Goal: Find specific page/section

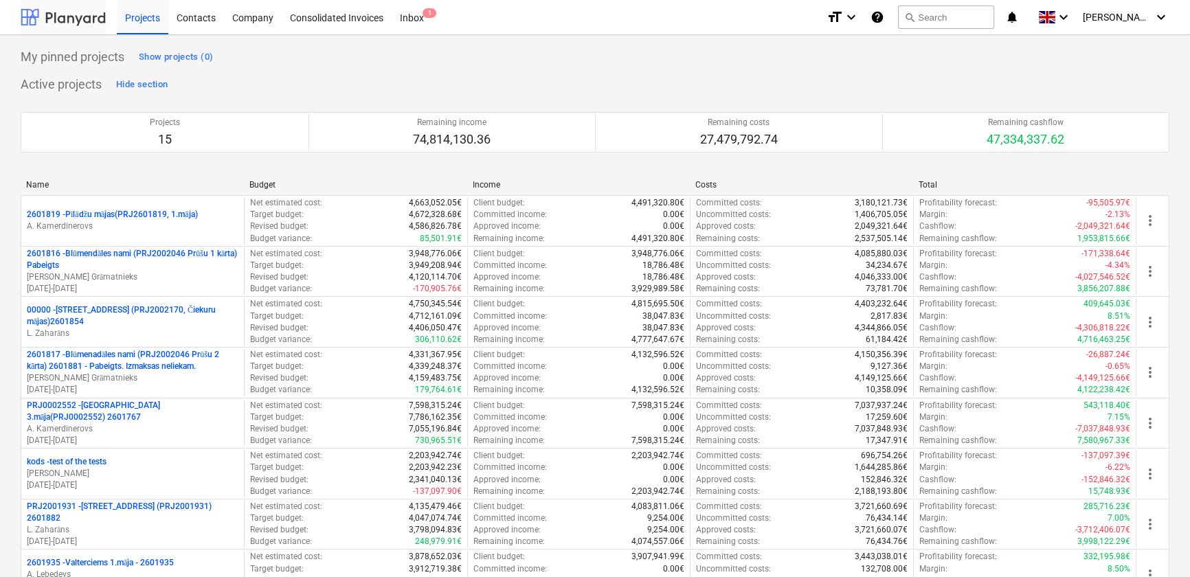
click at [58, 21] on div at bounding box center [63, 17] width 85 height 34
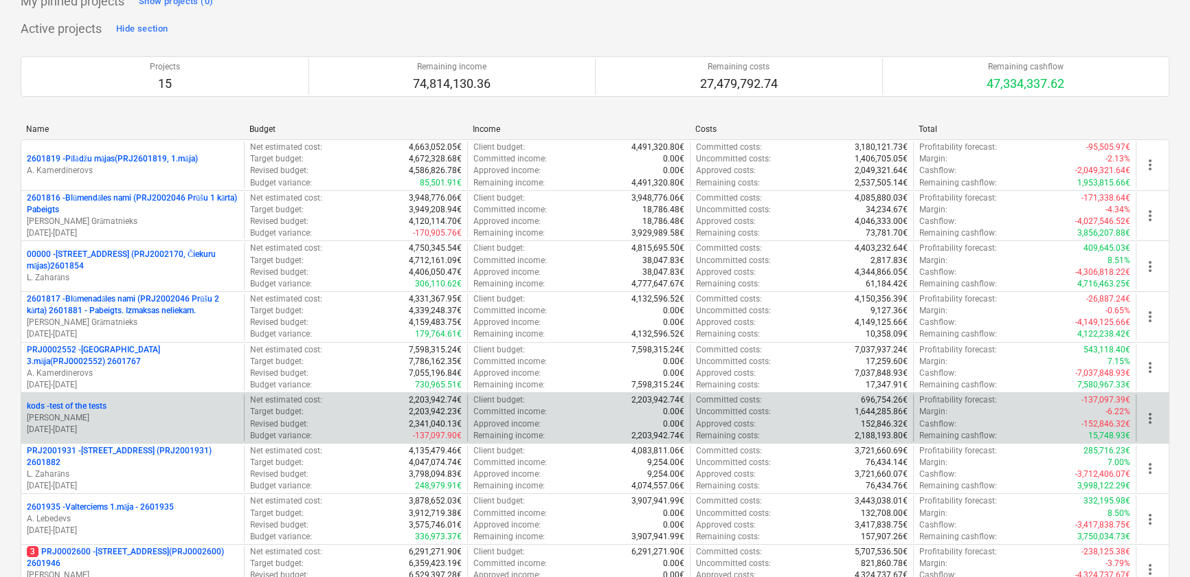
scroll to position [374, 0]
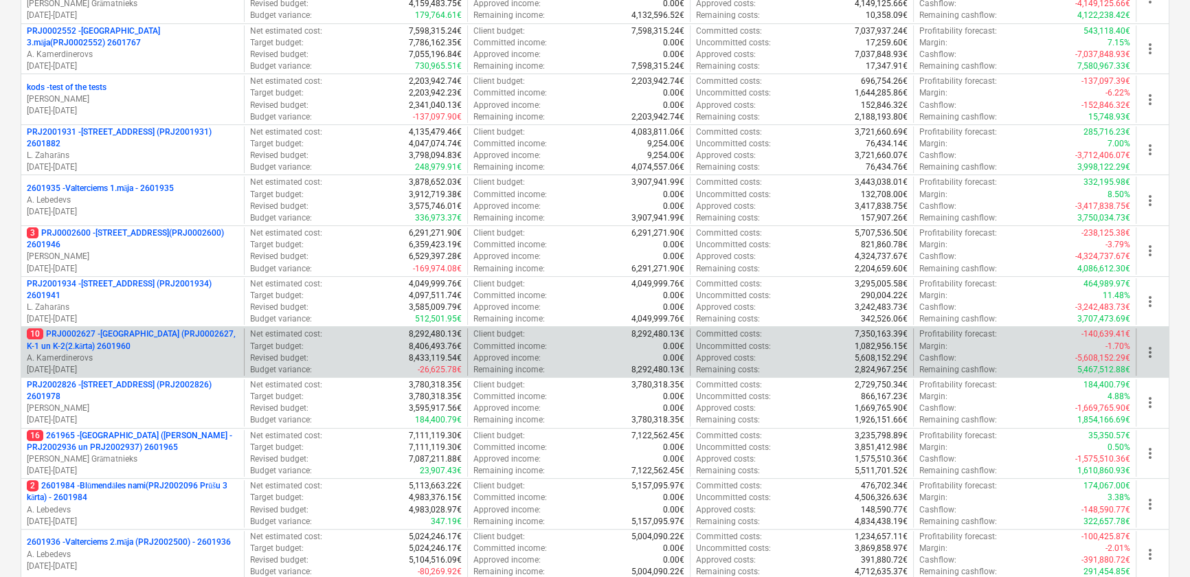
click at [135, 334] on p "10 PRJ0002627 - [GEOGRAPHIC_DATA] (PRJ0002627, K-1 un K-2(2.kārta) 2601960" at bounding box center [133, 339] width 212 height 23
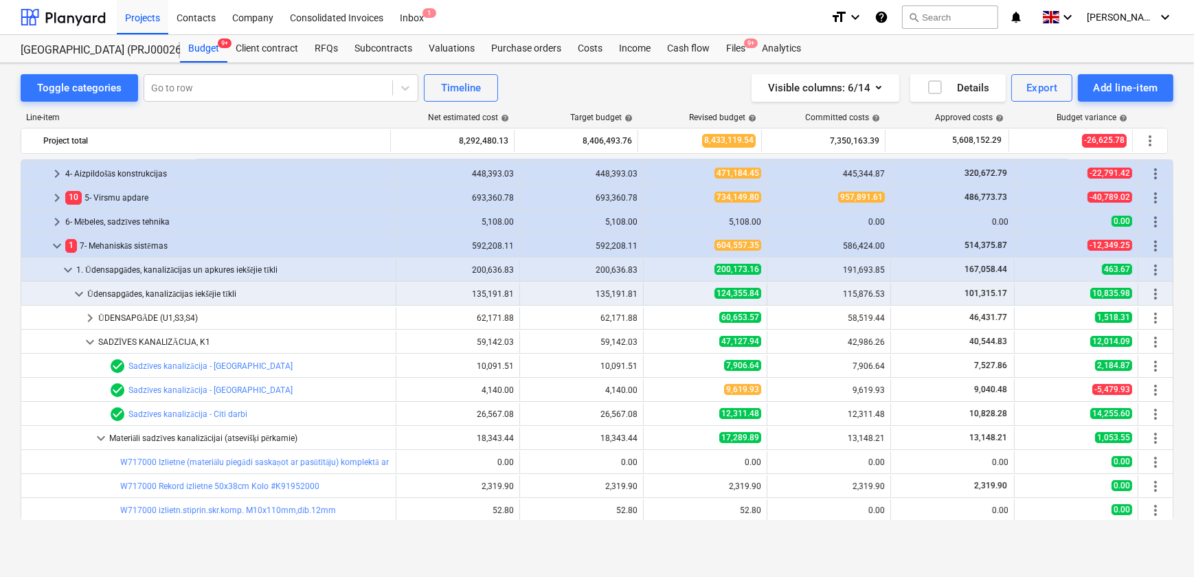
scroll to position [90, 0]
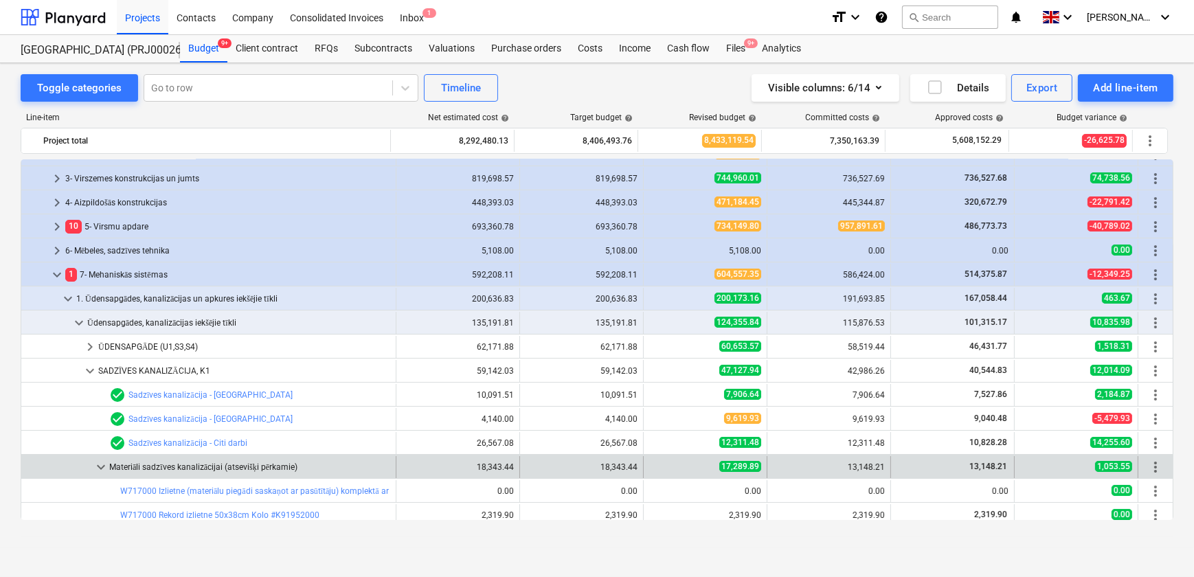
click at [96, 464] on span "keyboard_arrow_down" at bounding box center [101, 467] width 16 height 16
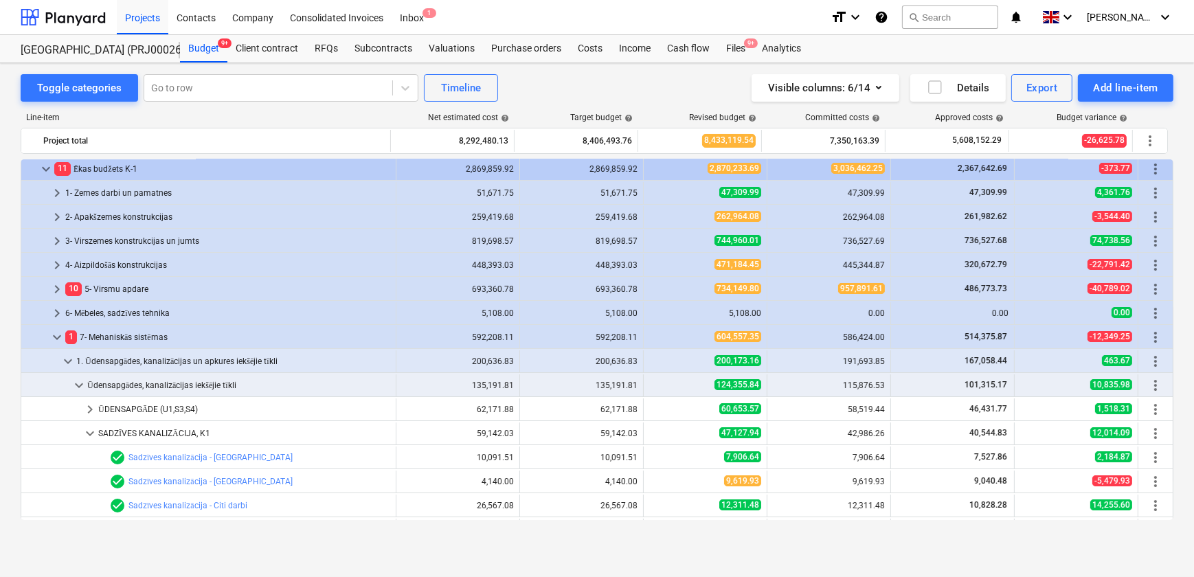
scroll to position [0, 0]
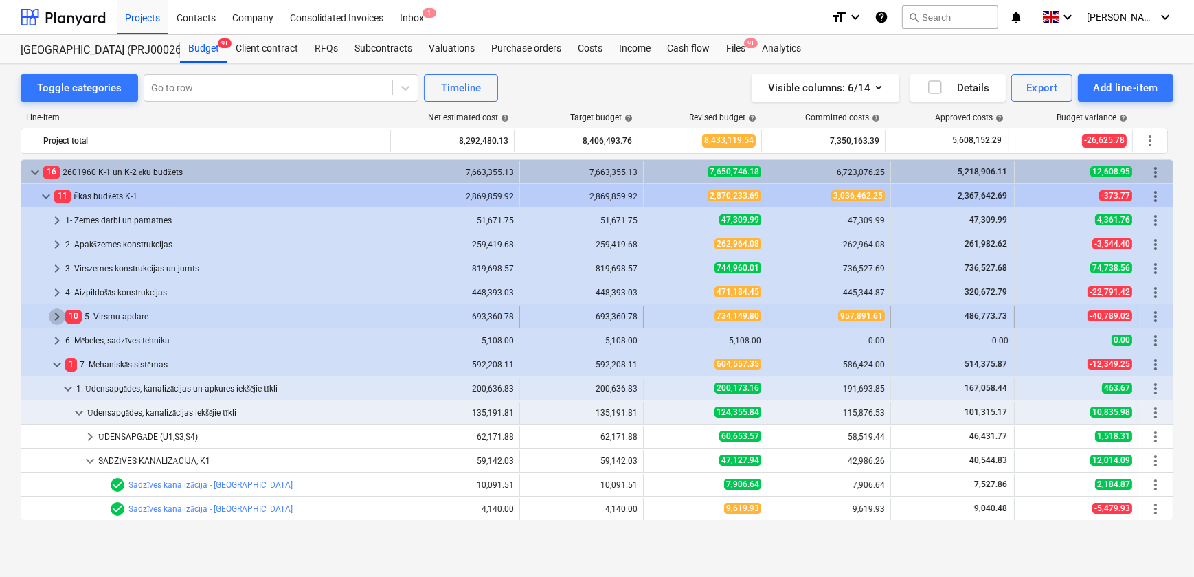
click at [56, 316] on span "keyboard_arrow_right" at bounding box center [57, 317] width 16 height 16
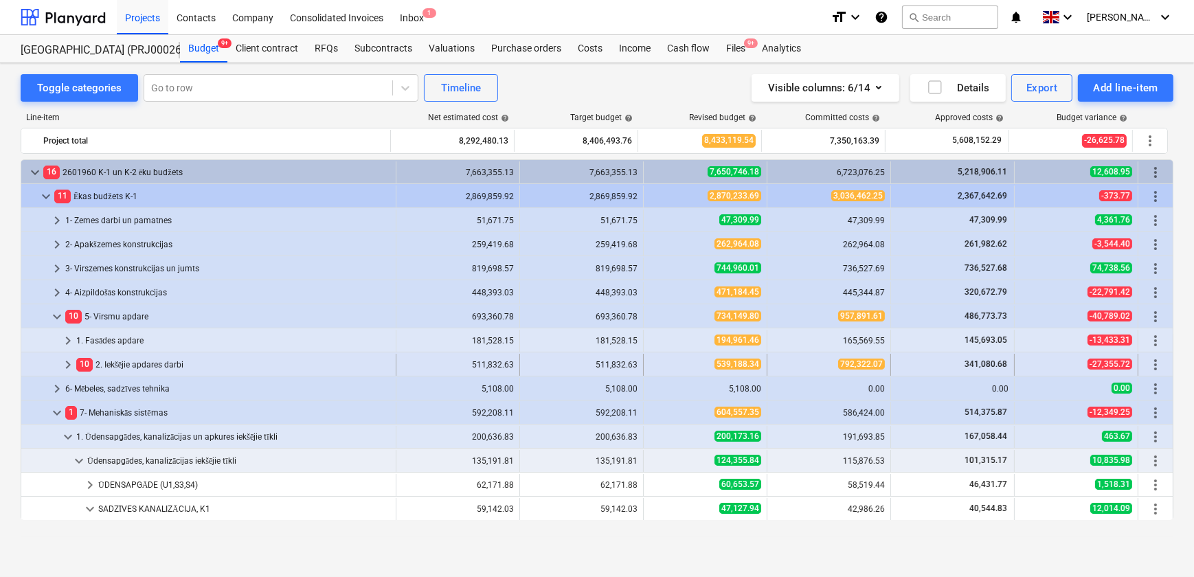
click at [69, 363] on span "keyboard_arrow_right" at bounding box center [68, 365] width 16 height 16
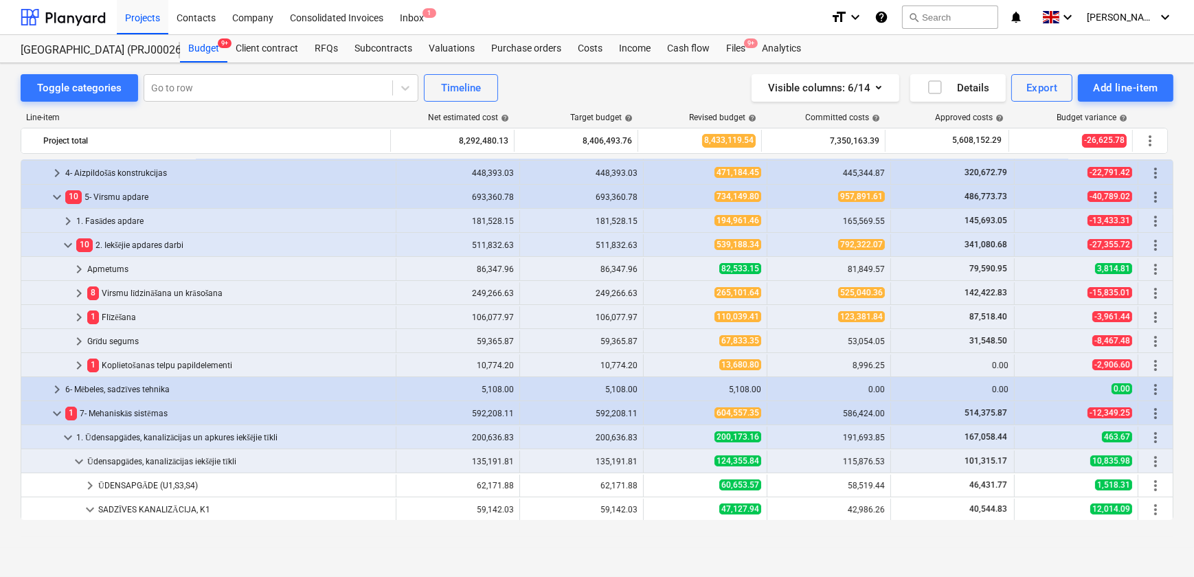
scroll to position [124, 0]
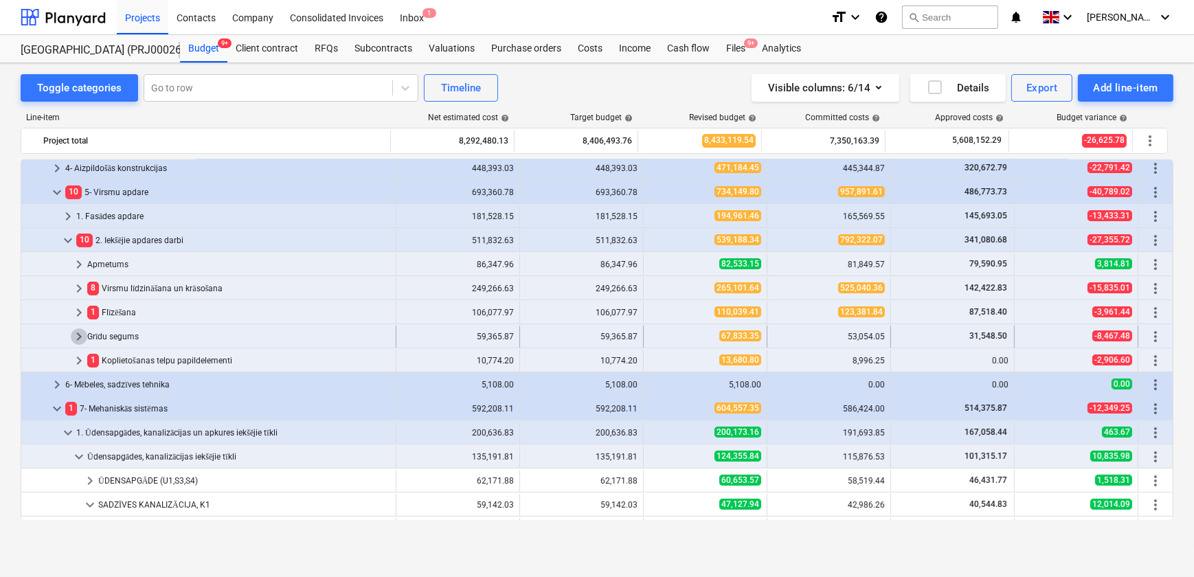
click at [81, 335] on span "keyboard_arrow_right" at bounding box center [79, 336] width 16 height 16
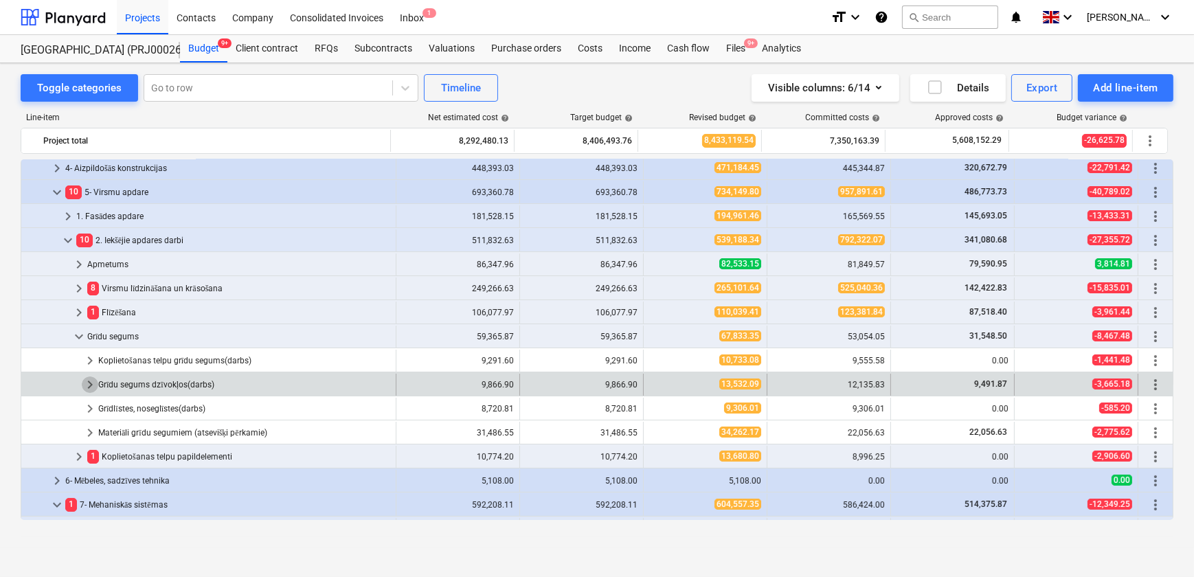
click at [93, 385] on span "keyboard_arrow_right" at bounding box center [90, 385] width 16 height 16
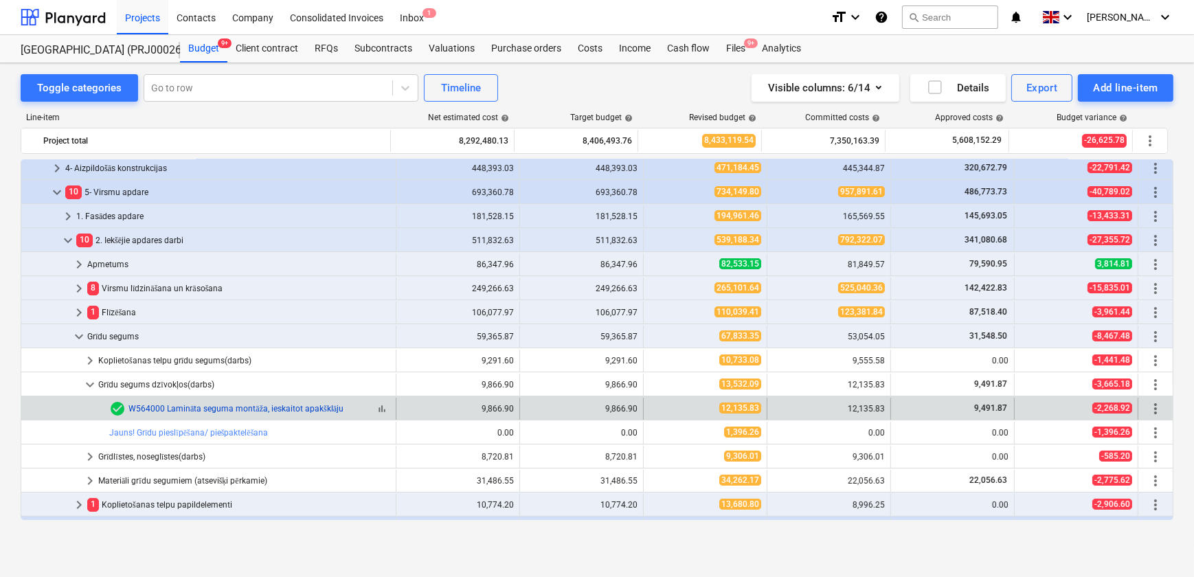
click at [247, 408] on link "W564000 Lamināta seguma montāža, ieskaitot apakšklāju" at bounding box center [235, 409] width 215 height 10
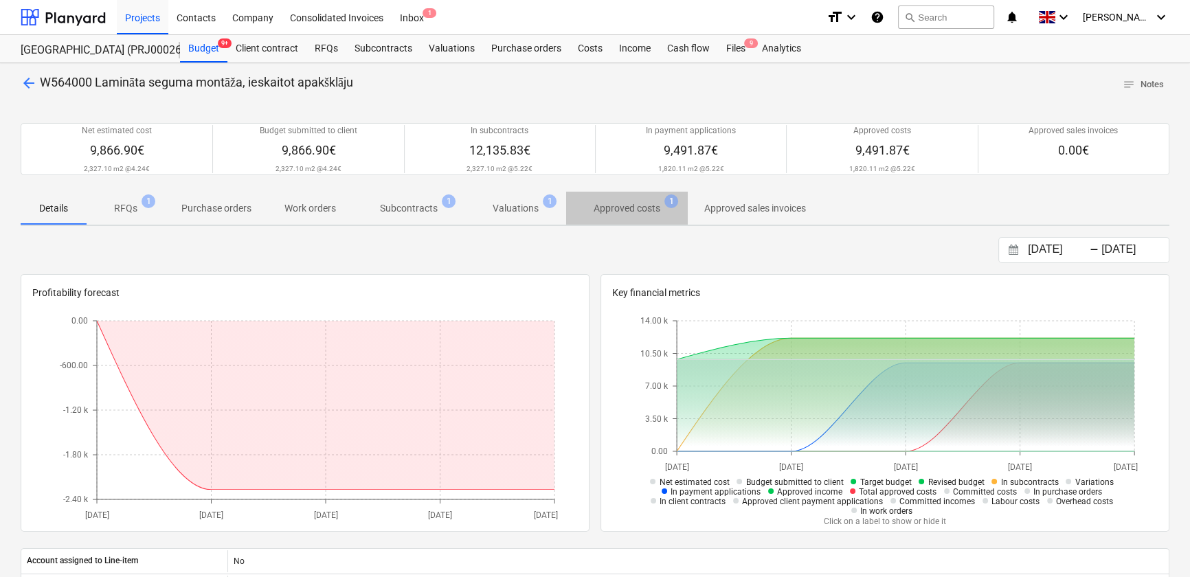
click at [626, 207] on p "Approved costs" at bounding box center [627, 208] width 67 height 14
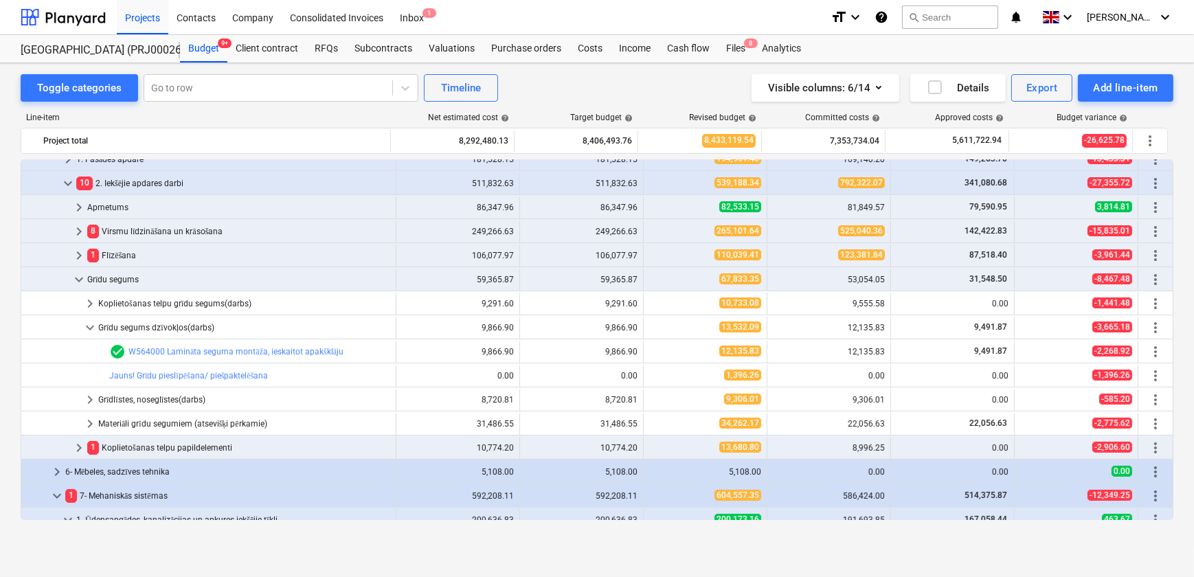
scroll to position [187, 0]
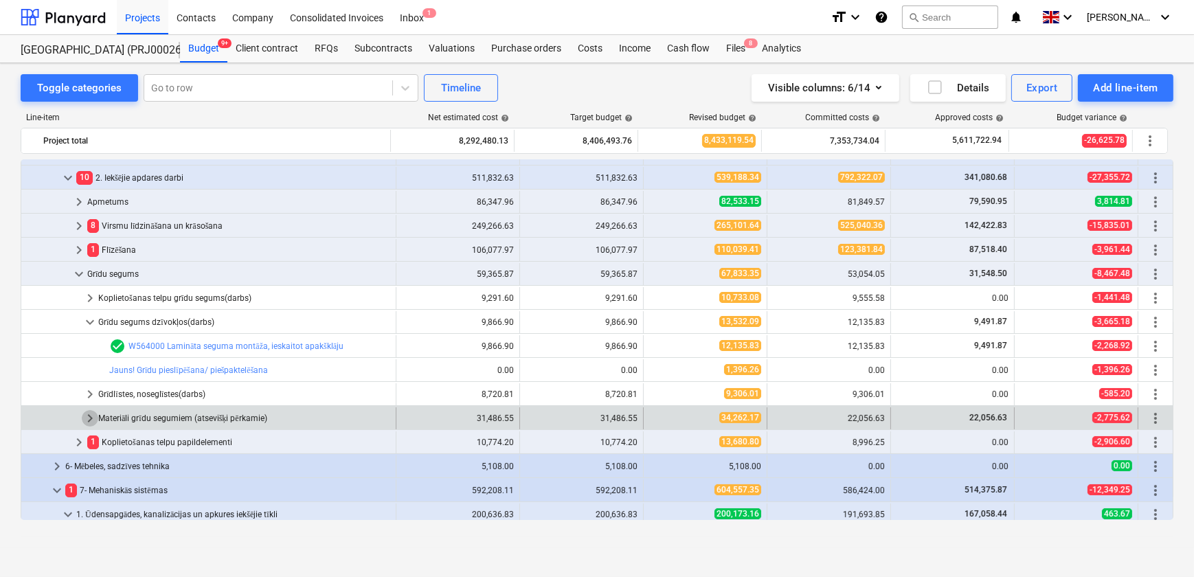
click at [86, 414] on span "keyboard_arrow_right" at bounding box center [90, 418] width 16 height 16
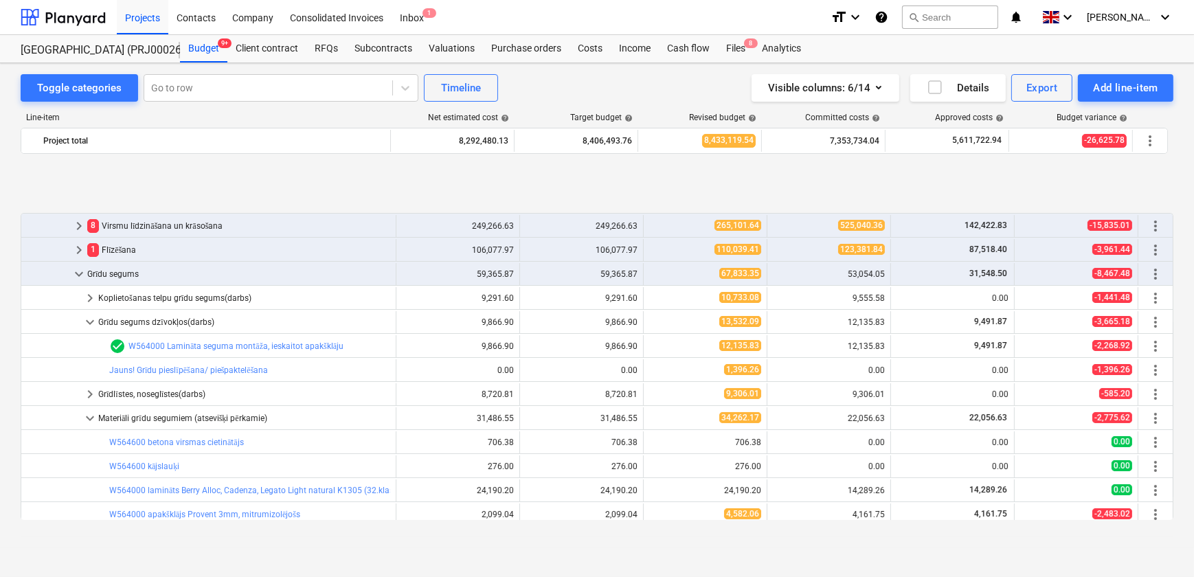
scroll to position [312, 0]
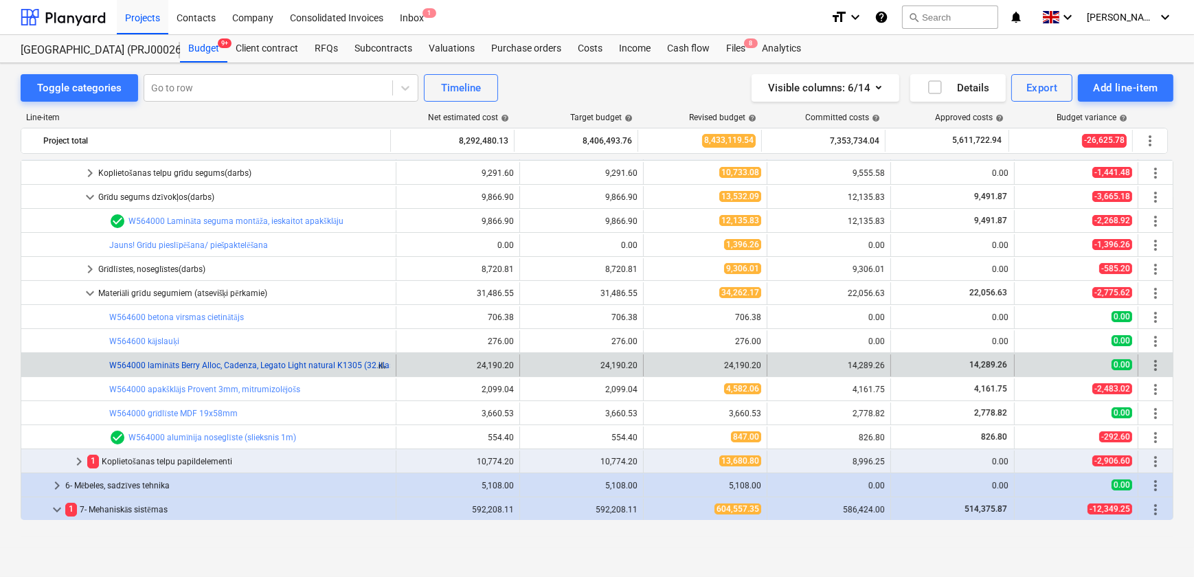
click at [211, 366] on link "W564000 lamināts Berry Alloc, Cadenza, Legato Light natural K1305 (32.klase, 8m…" at bounding box center [266, 366] width 315 height 10
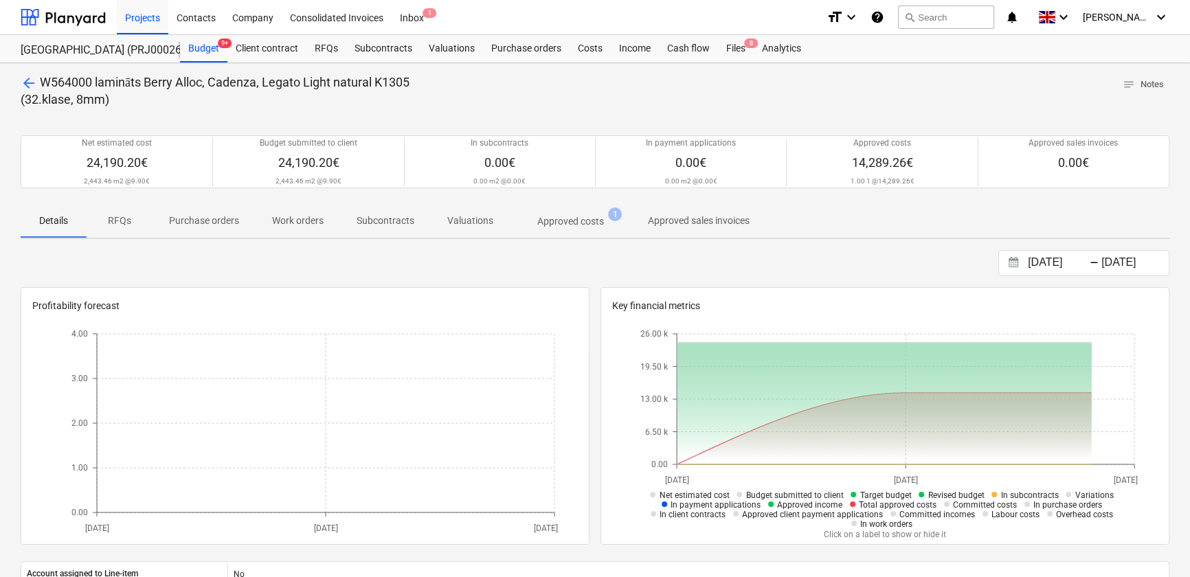
click at [577, 218] on p "Approved costs" at bounding box center [570, 221] width 67 height 14
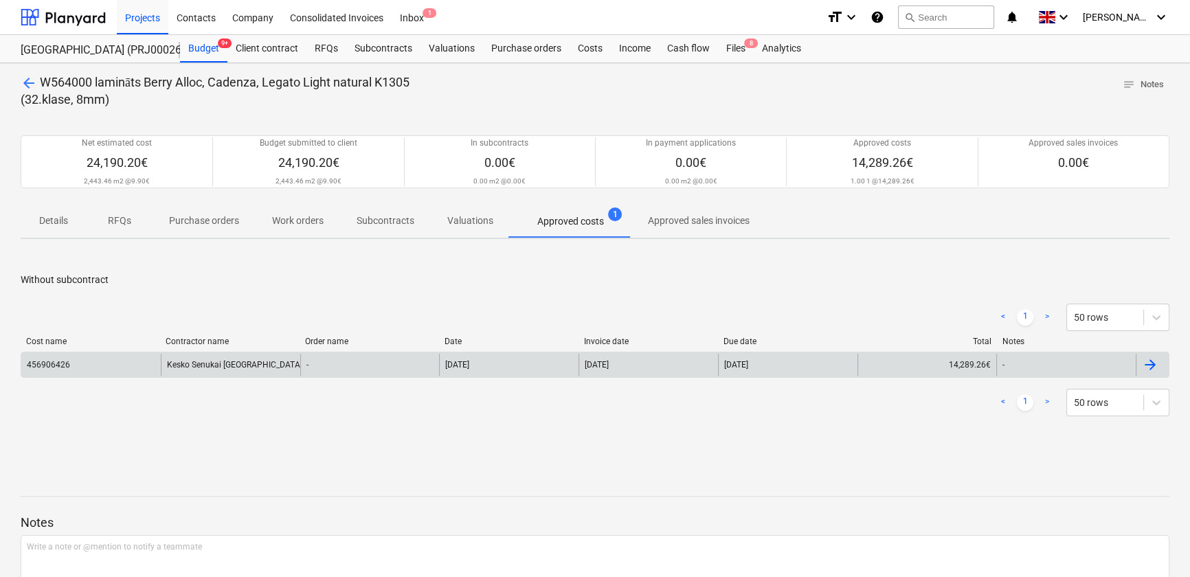
click at [150, 368] on div "456906426" at bounding box center [90, 365] width 139 height 22
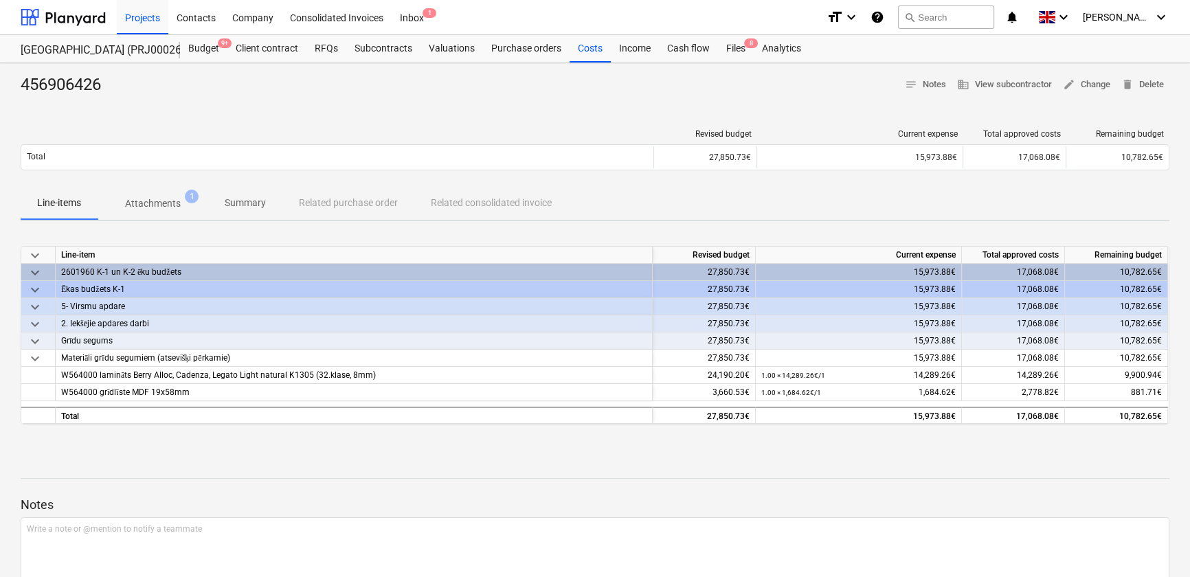
click at [159, 204] on p "Attachments" at bounding box center [153, 204] width 56 height 14
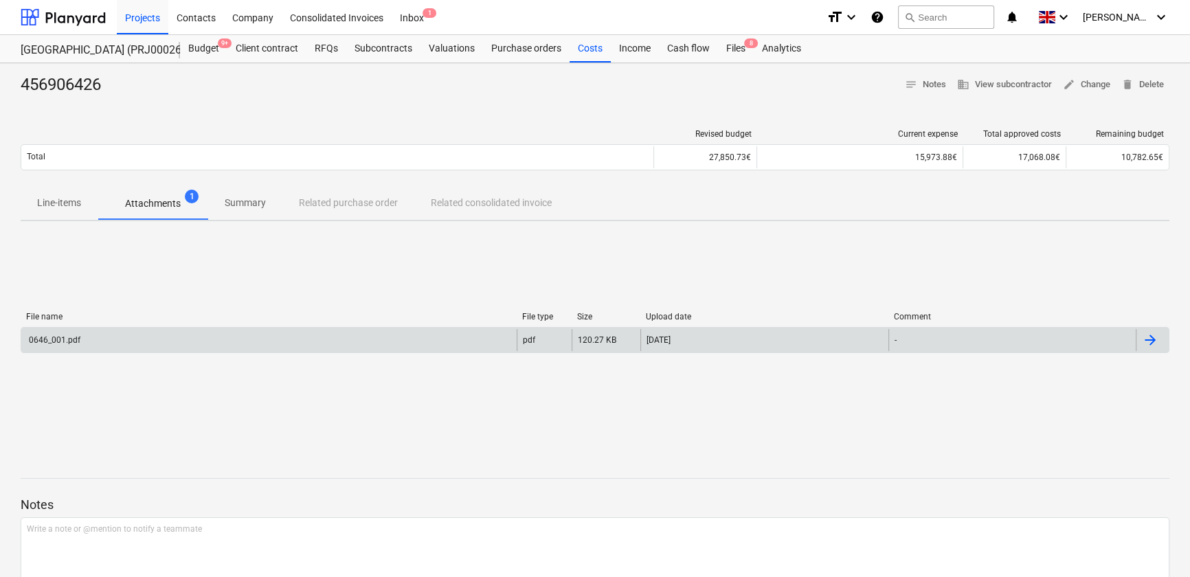
click at [136, 339] on div "0646_001.pdf" at bounding box center [268, 340] width 495 height 22
